Goal: Task Accomplishment & Management: Complete application form

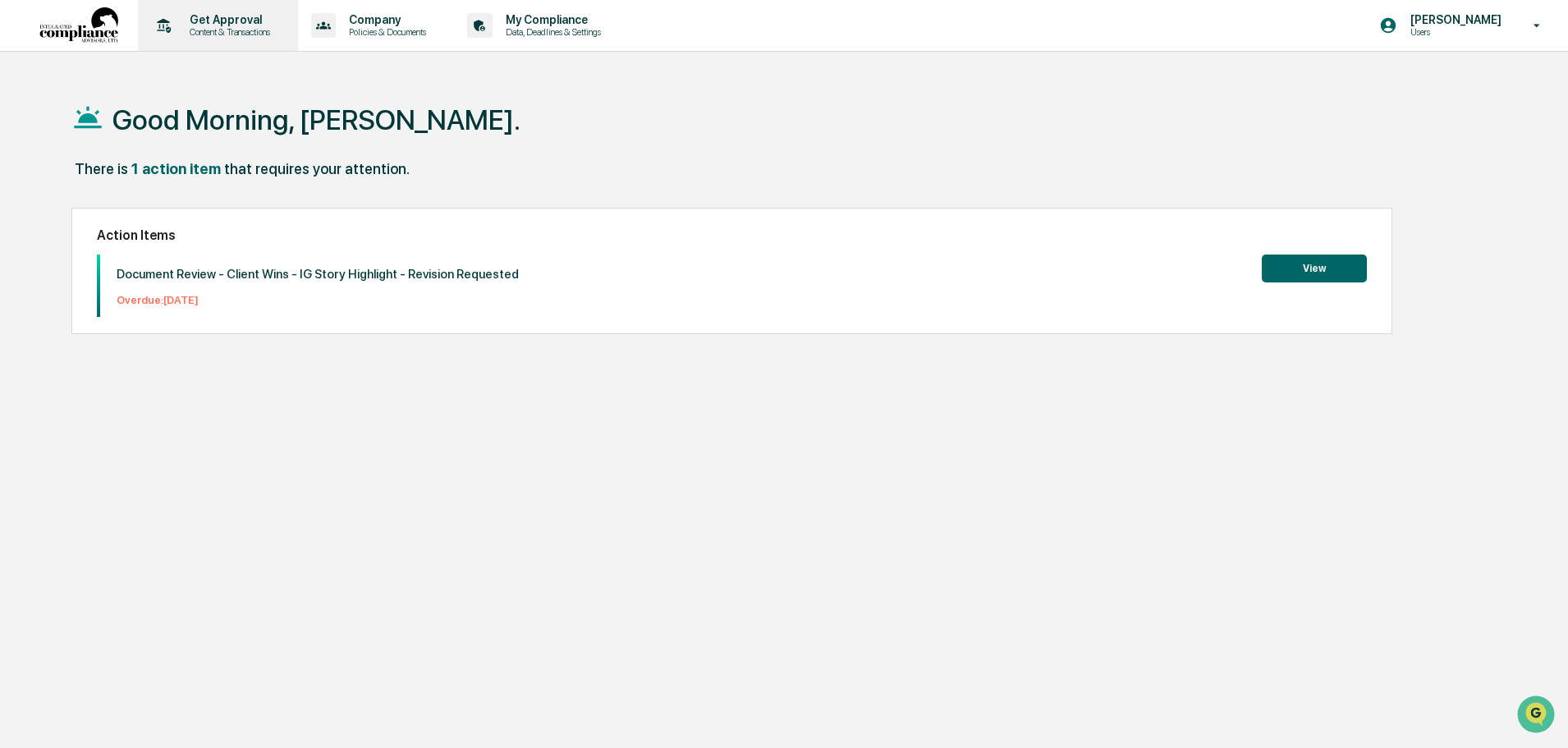
click at [223, 42] on div "Get Approval Content & Transactions" at bounding box center [216, 26] width 144 height 51
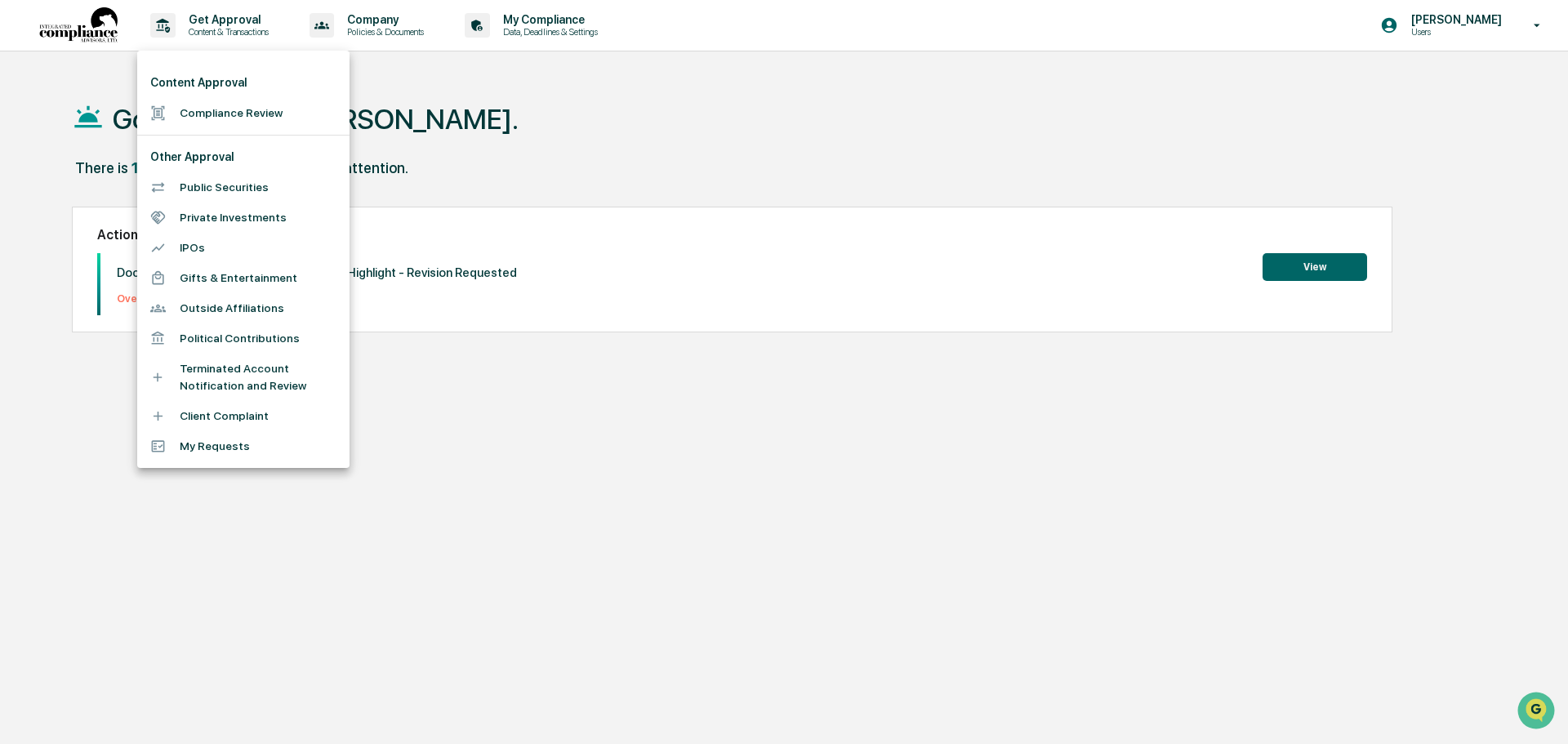
click at [1288, 262] on div at bounding box center [784, 372] width 1568 height 744
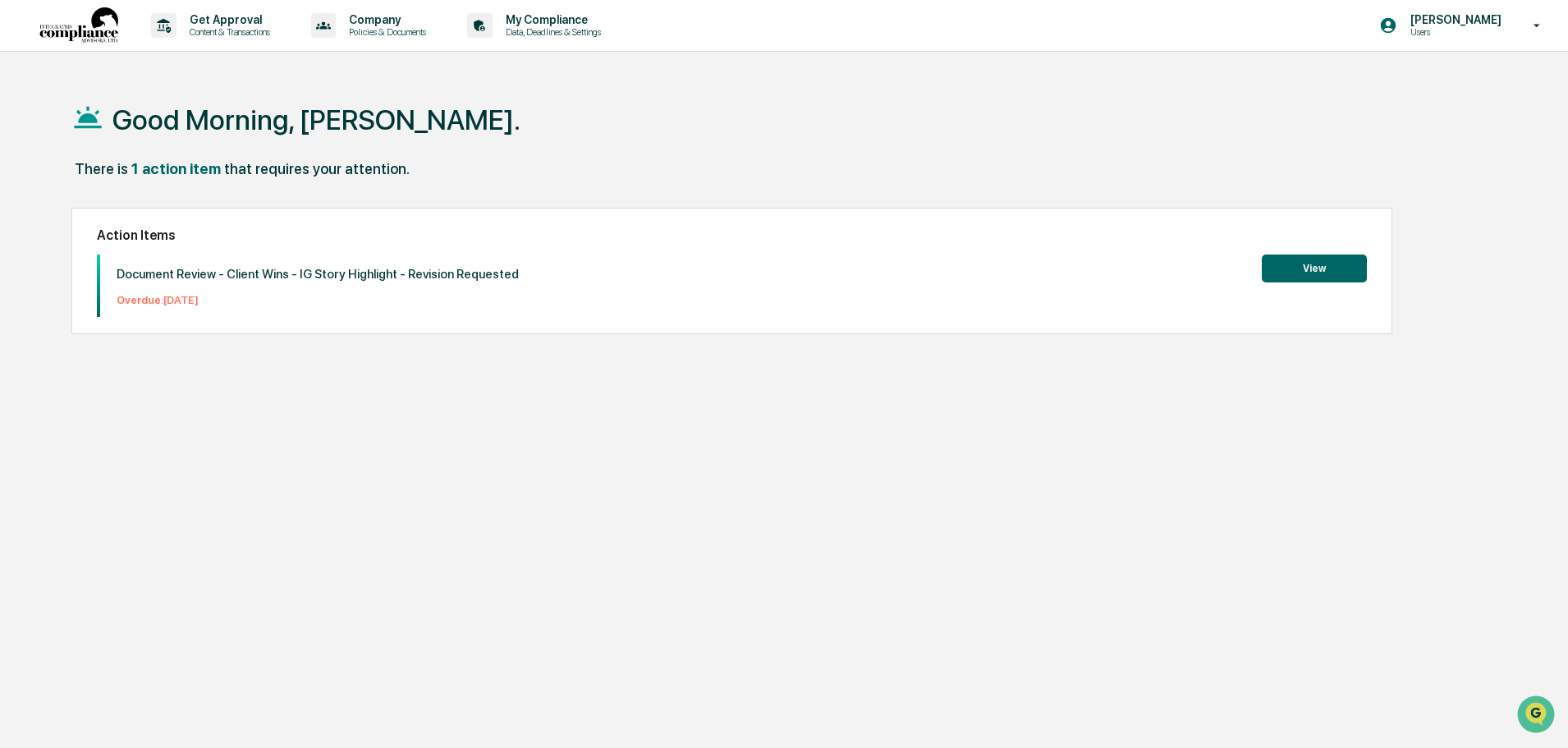
click at [1246, 286] on div "Document Review - Client Wins - IG Story Highlight - Revision Requested Overdue…" at bounding box center [732, 285] width 1270 height 62
click at [1304, 272] on button "View" at bounding box center [1314, 268] width 105 height 28
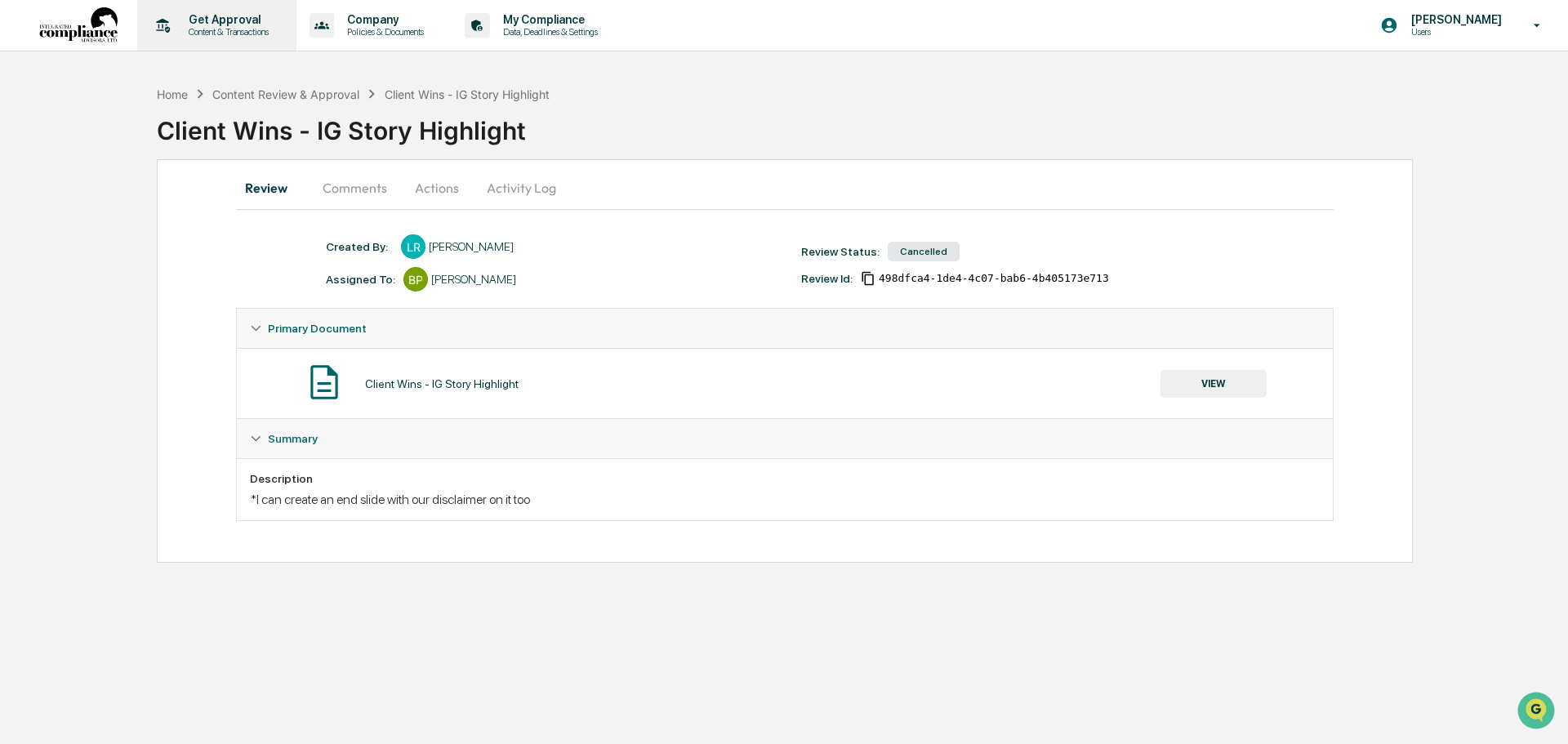
click at [205, 47] on div "Get Approval Content & Transactions" at bounding box center [215, 25] width 143 height 51
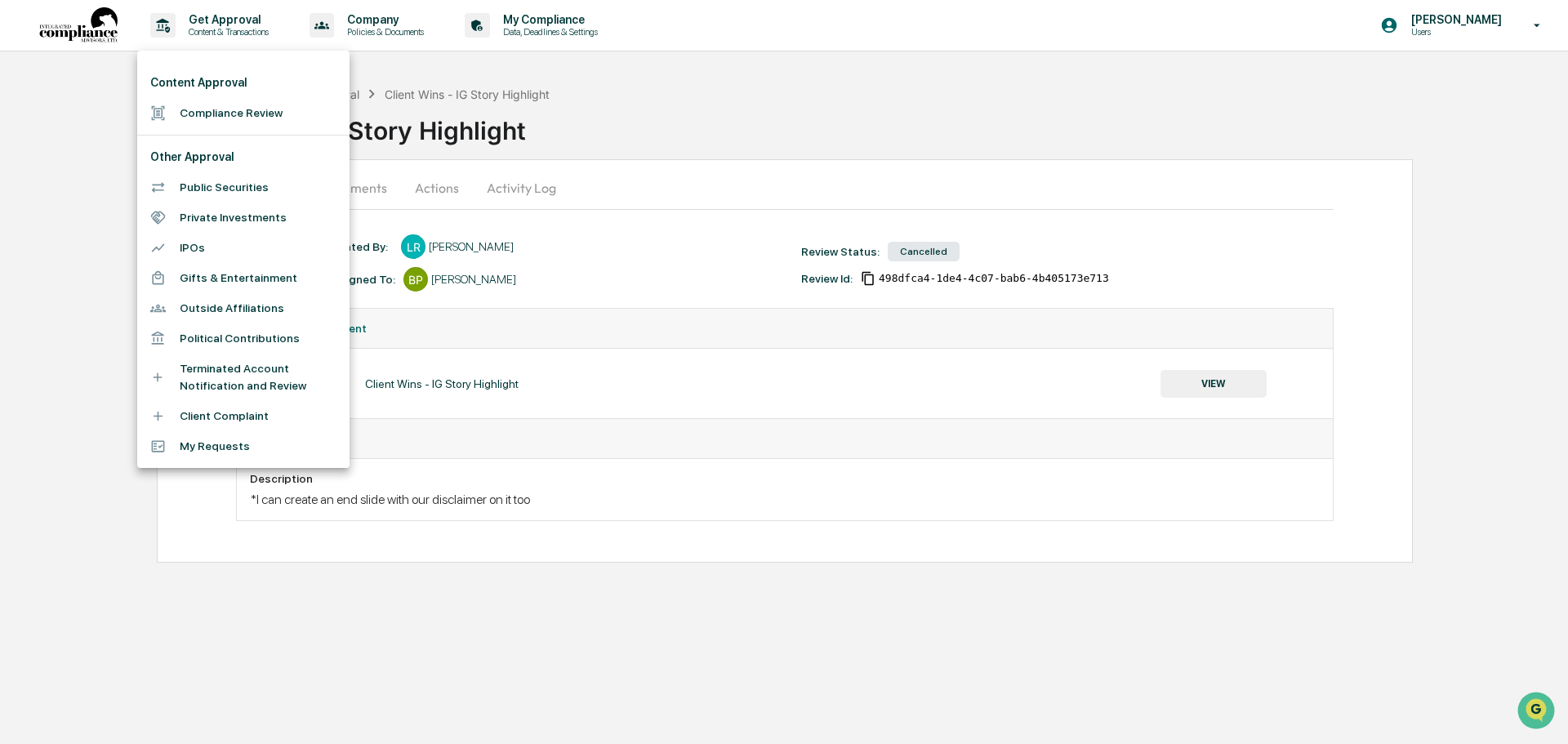
click at [230, 104] on li "Compliance Review" at bounding box center [243, 113] width 212 height 30
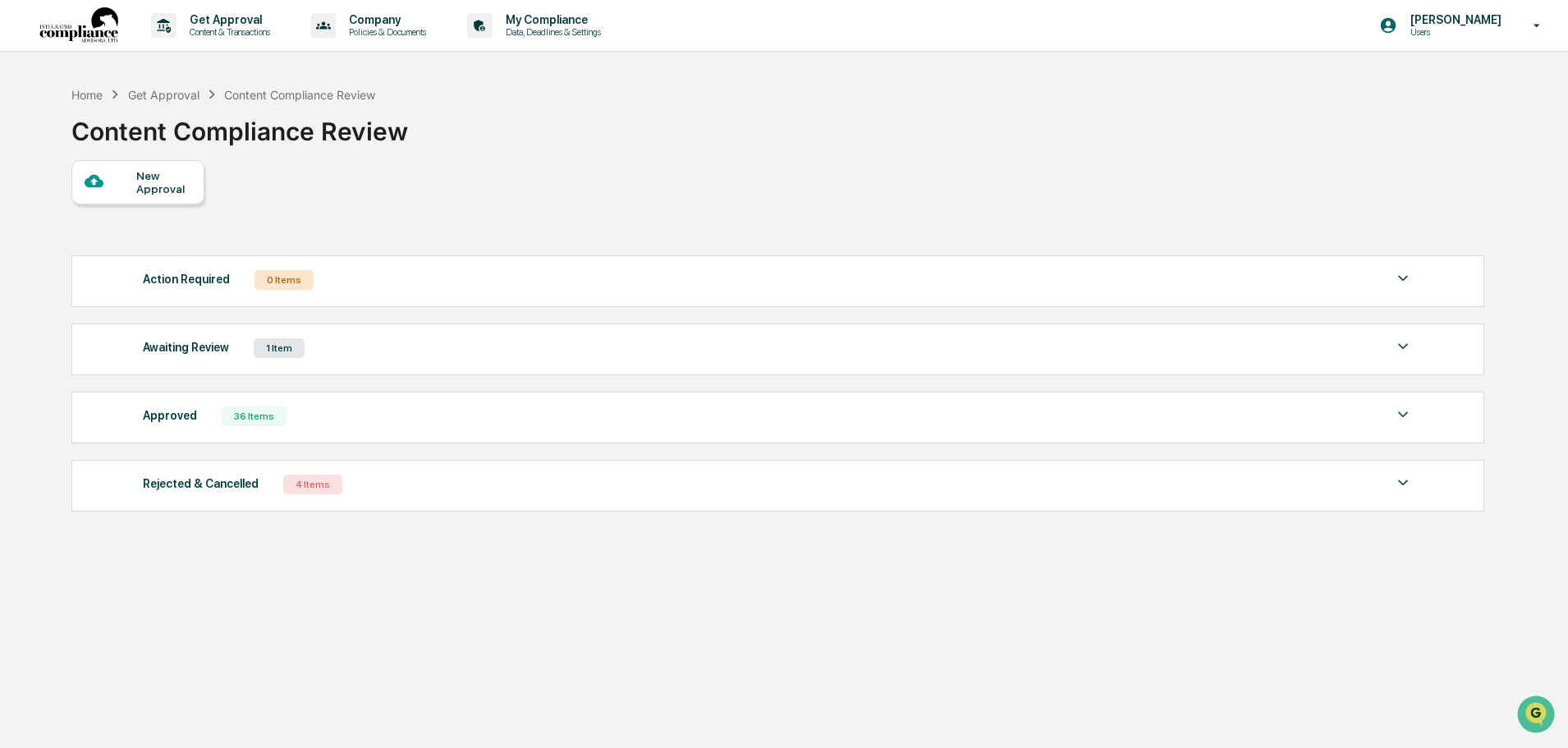
click at [155, 193] on div "New Approval" at bounding box center [163, 182] width 55 height 26
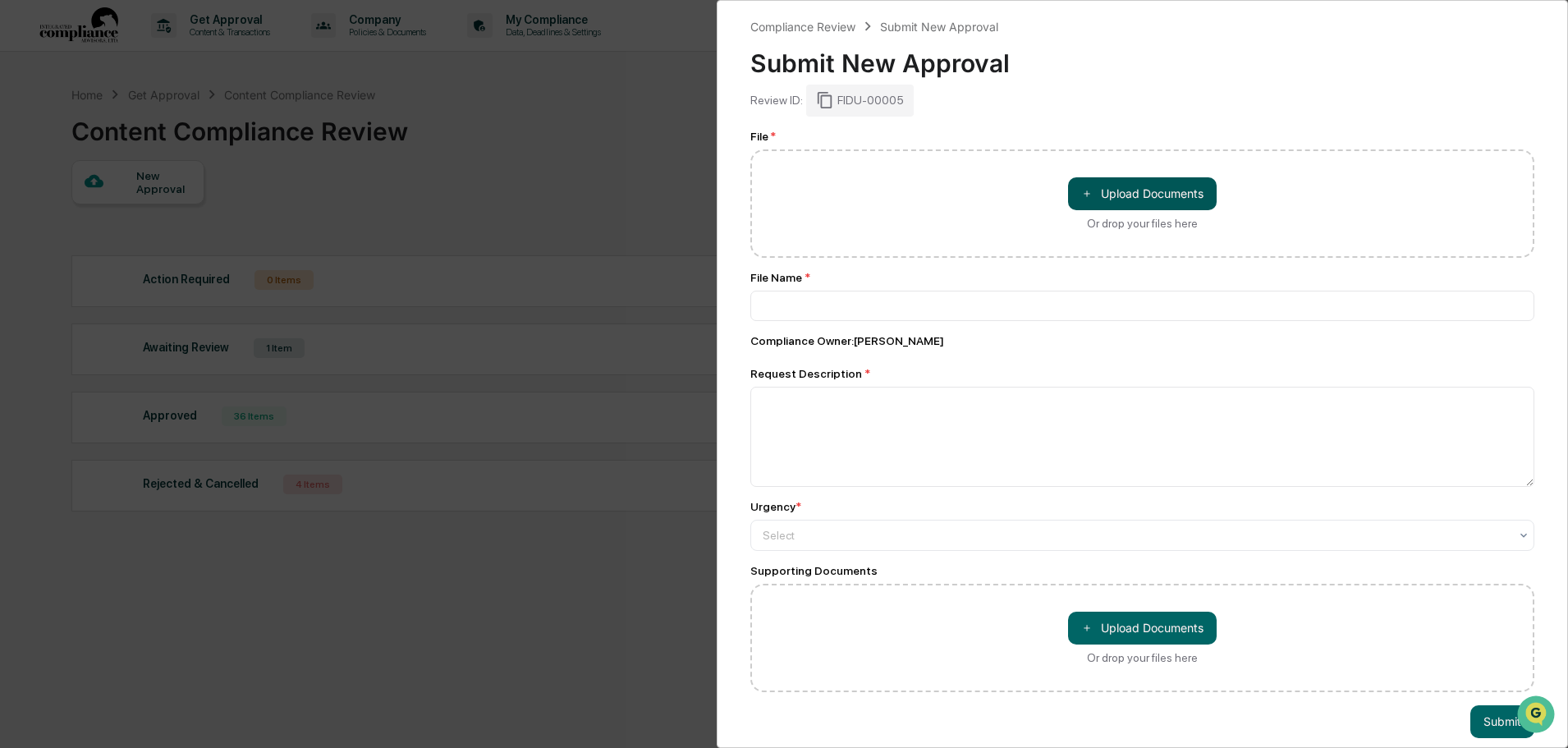
click at [1144, 183] on button "＋ Upload Documents" at bounding box center [1143, 193] width 149 height 33
type input "**********"
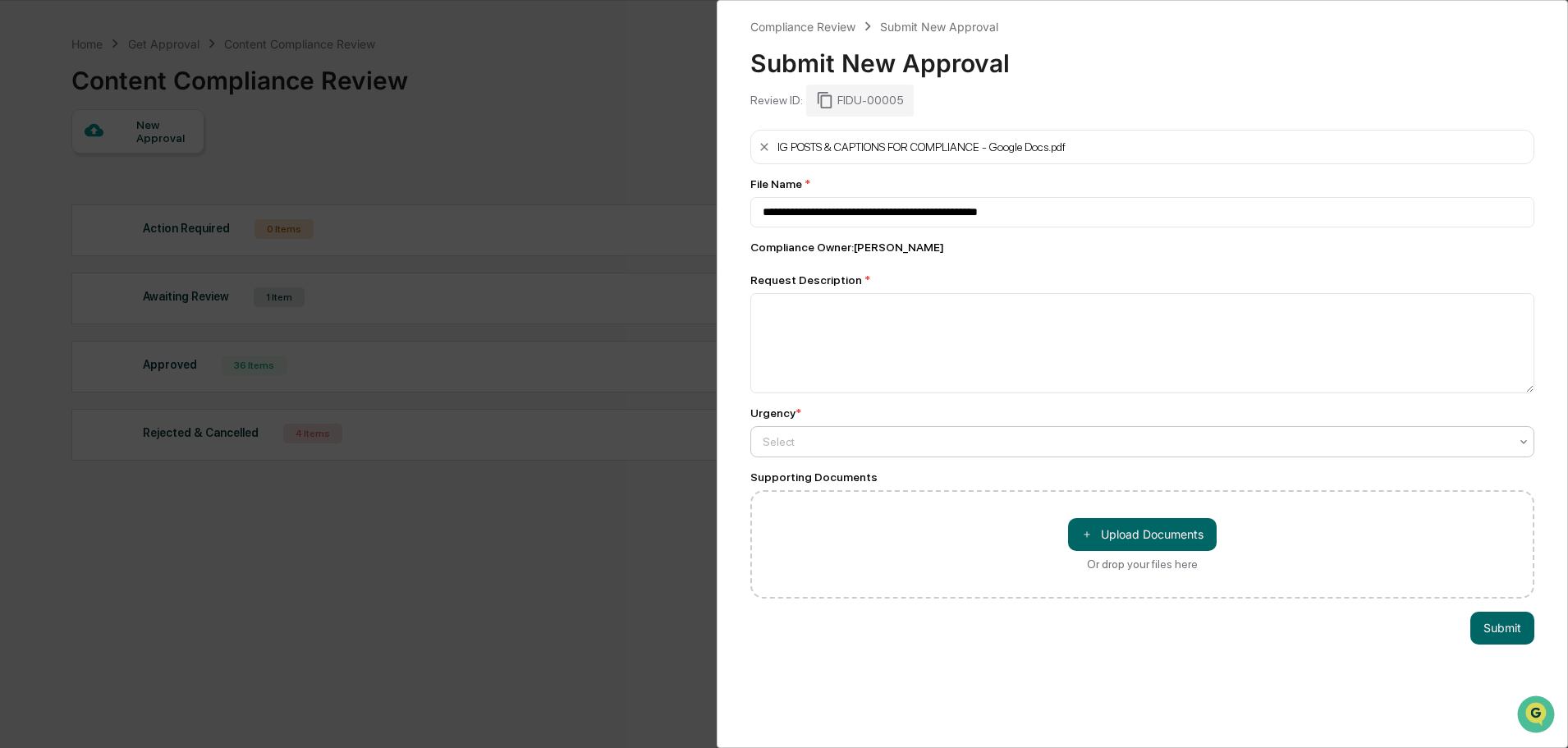
scroll to position [78, 0]
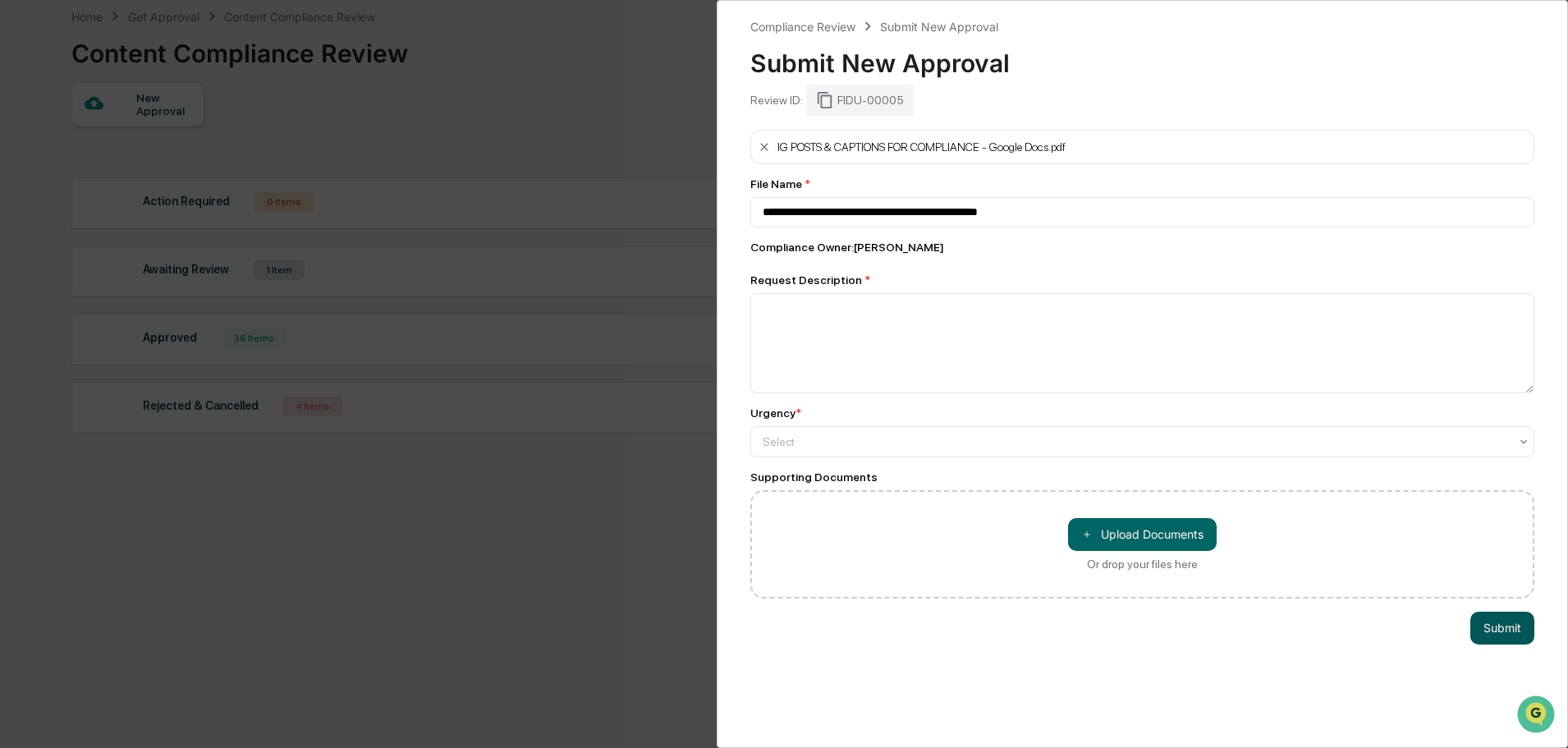
click at [1486, 634] on button "Submit" at bounding box center [1502, 628] width 64 height 33
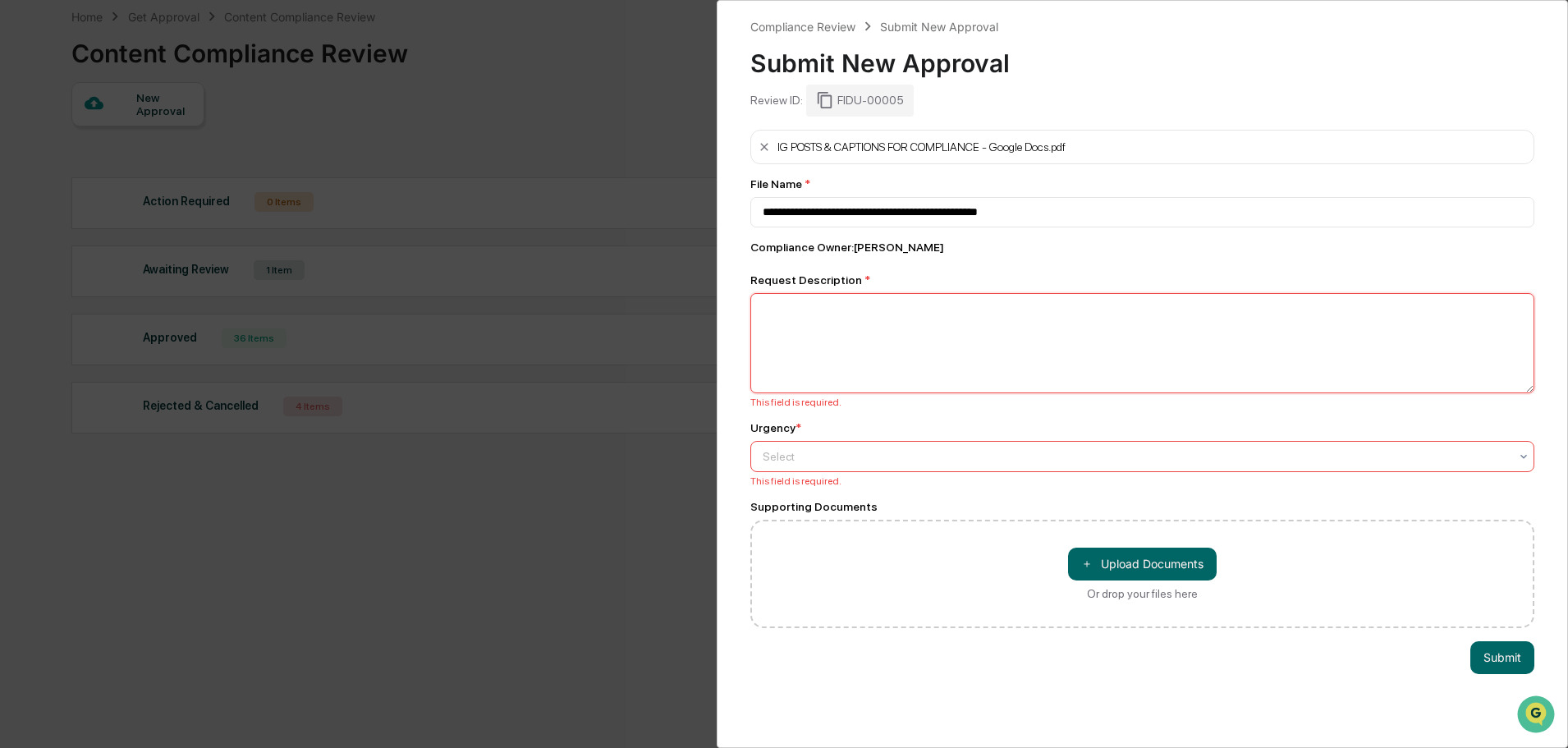
click at [885, 364] on textarea at bounding box center [1143, 344] width 784 height 100
type textarea "*"
type textarea "******"
